Goal: Task Accomplishment & Management: Use online tool/utility

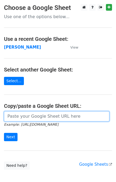
click at [16, 114] on input "url" at bounding box center [57, 116] width 106 height 10
type input "https://docs.google.com/spreadsheets/d/11bLC5BOz7ltFbsCzUDuPCHu2NJERcBMDTjPpvxJ…"
click at [45, 119] on input "https://docs.google.com/spreadsheets/d/11bLC5BOz7ltFbsCzUDuPCHu2NJERcBMDTjPpvxJ…" at bounding box center [57, 116] width 106 height 10
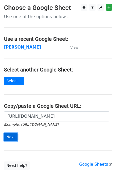
click at [11, 137] on input "Next" at bounding box center [11, 137] width 14 height 8
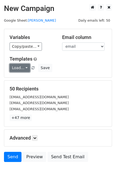
click at [13, 65] on link "Load..." at bounding box center [20, 68] width 21 height 8
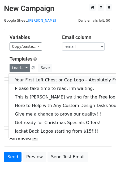
click at [24, 78] on link "Your First Left Chest or Cap Logo – Absolutely Free" at bounding box center [72, 80] width 127 height 9
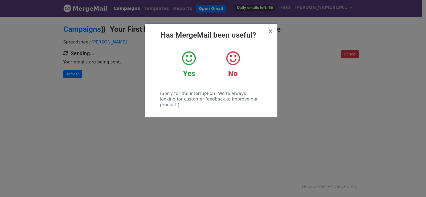
click at [55, 68] on div "× Has MergeMail been useful? Yes No (Sorry for the interruption! We're always l…" at bounding box center [213, 106] width 426 height 181
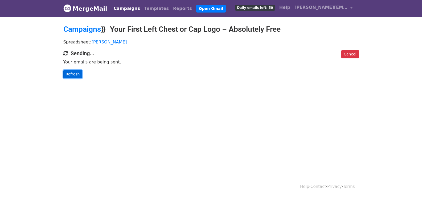
click at [75, 78] on link "Refresh" at bounding box center [72, 74] width 19 height 8
click at [75, 76] on link "Refresh" at bounding box center [72, 74] width 19 height 8
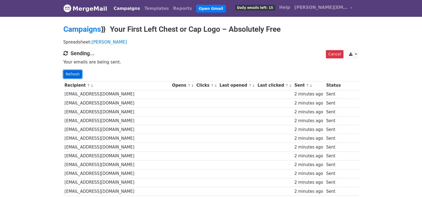
click at [73, 76] on link "Refresh" at bounding box center [72, 74] width 19 height 8
click at [79, 75] on link "Refresh" at bounding box center [72, 74] width 19 height 8
click at [71, 76] on link "Refresh" at bounding box center [72, 74] width 19 height 8
click at [73, 75] on link "Refresh" at bounding box center [72, 74] width 19 height 8
click at [72, 77] on link "Refresh" at bounding box center [72, 74] width 19 height 8
